Goal: Communication & Community: Answer question/provide support

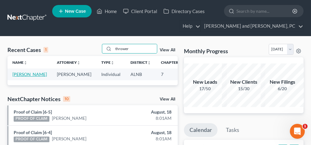
type input "thrower"
click at [24, 74] on link "[PERSON_NAME]" at bounding box center [29, 73] width 34 height 5
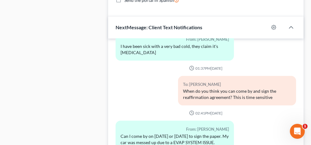
scroll to position [652, 0]
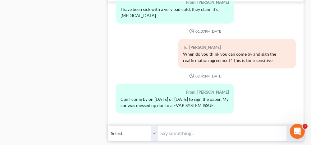
click at [189, 126] on input "text" at bounding box center [222, 132] width 128 height 15
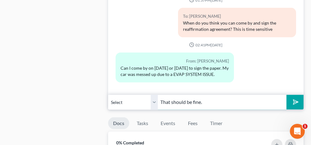
type input "That should be fine."
click at [298, 95] on button "submit" at bounding box center [294, 102] width 17 height 15
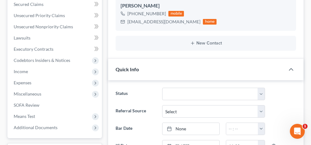
scroll to position [0, 0]
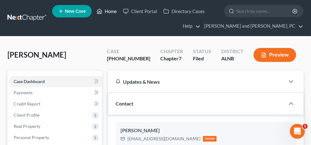
click at [109, 11] on link "Home" at bounding box center [106, 11] width 26 height 11
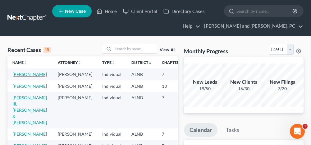
click at [21, 74] on link "[PERSON_NAME]" at bounding box center [29, 73] width 34 height 5
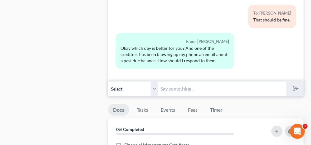
scroll to position [714, 0]
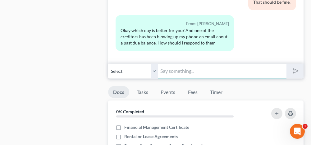
click at [179, 65] on input "text" at bounding box center [222, 70] width 128 height 15
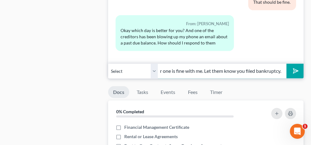
scroll to position [0, 13]
type input "Either one is fine with me. Let them know you filed bankruptcy."
click at [293, 68] on polygon "submit" at bounding box center [293, 70] width 7 height 7
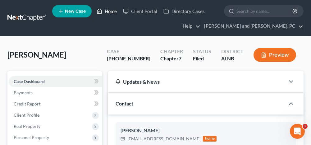
click at [107, 11] on link "Home" at bounding box center [106, 11] width 26 height 11
